Goal: Transaction & Acquisition: Purchase product/service

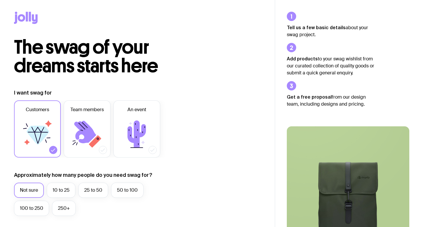
click at [28, 16] on icon at bounding box center [26, 18] width 24 height 12
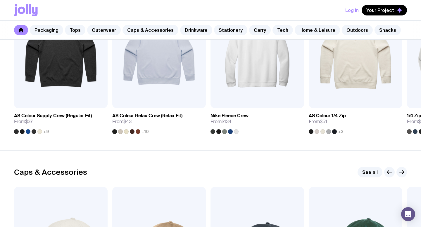
scroll to position [542, 0]
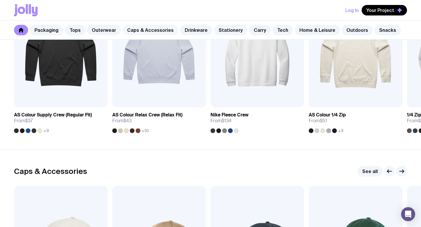
click at [160, 28] on link "Caps & Accessories" at bounding box center [150, 30] width 56 height 11
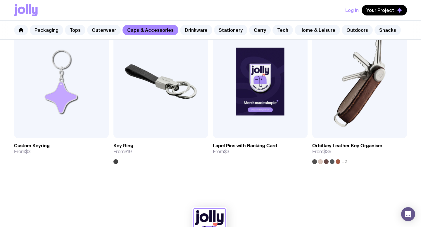
scroll to position [954, 0]
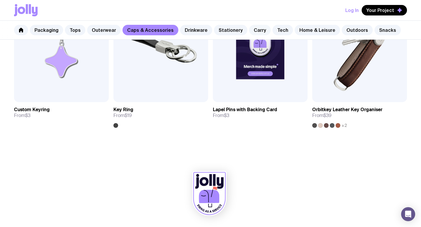
click at [259, 27] on link "Carry" at bounding box center [260, 30] width 22 height 11
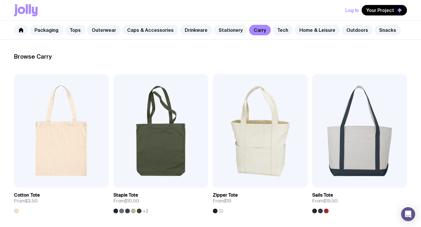
scroll to position [79, 0]
